Goal: Navigation & Orientation: Find specific page/section

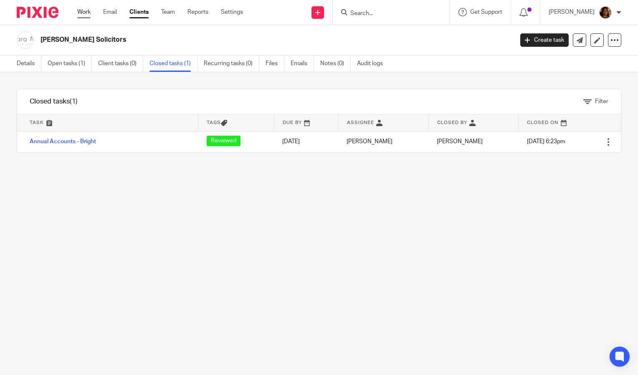
click at [83, 13] on link "Work" at bounding box center [83, 12] width 13 height 8
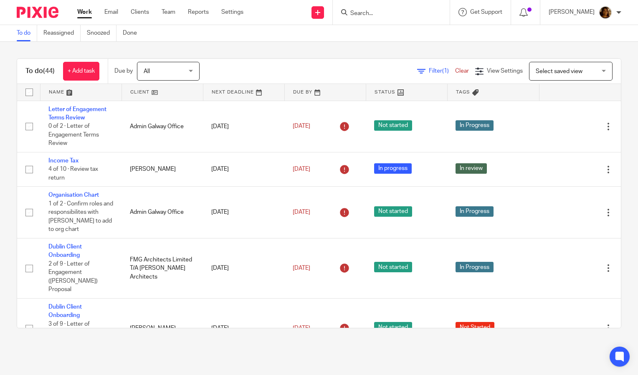
click at [137, 88] on link at bounding box center [162, 92] width 81 height 17
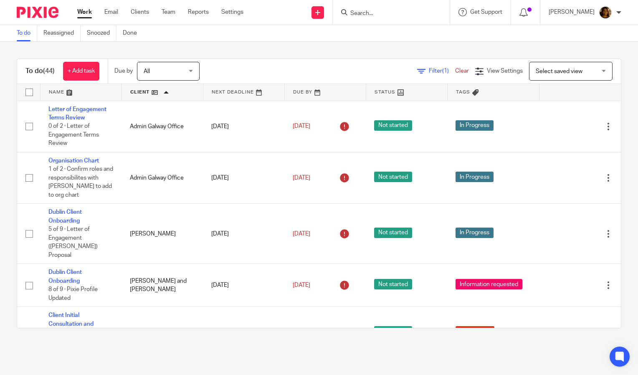
click at [59, 93] on link at bounding box center [81, 92] width 81 height 17
